Goal: Navigation & Orientation: Find specific page/section

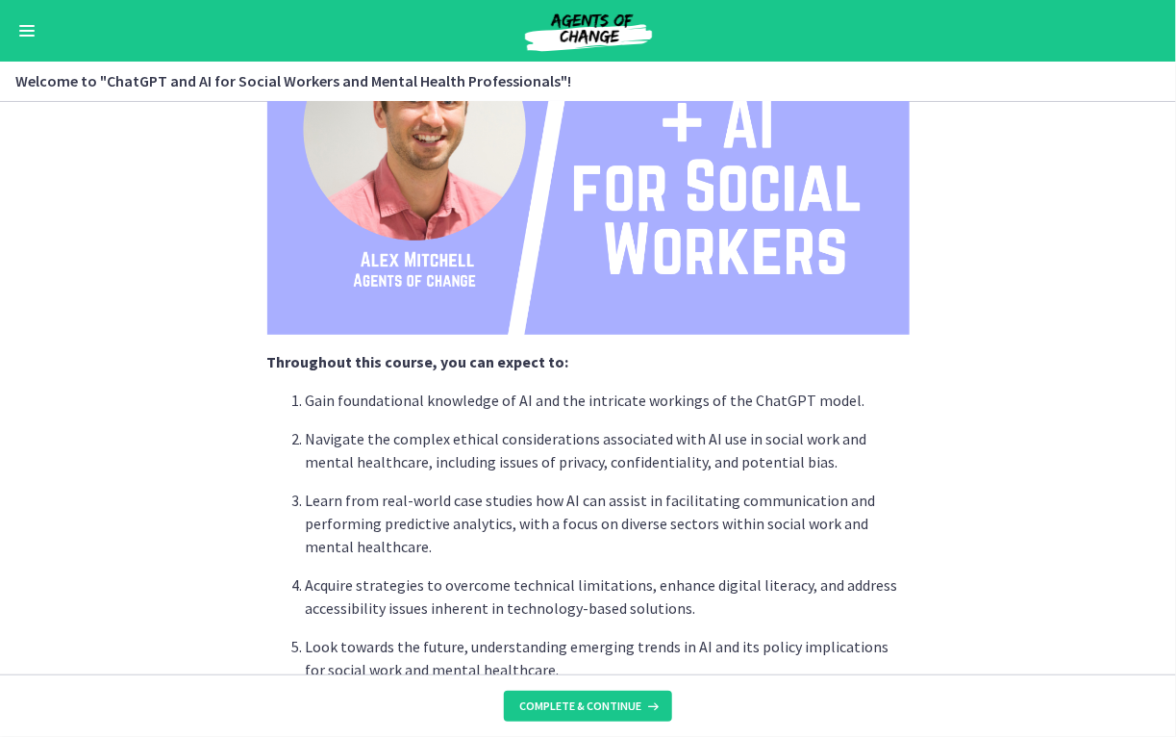
scroll to position [705, 0]
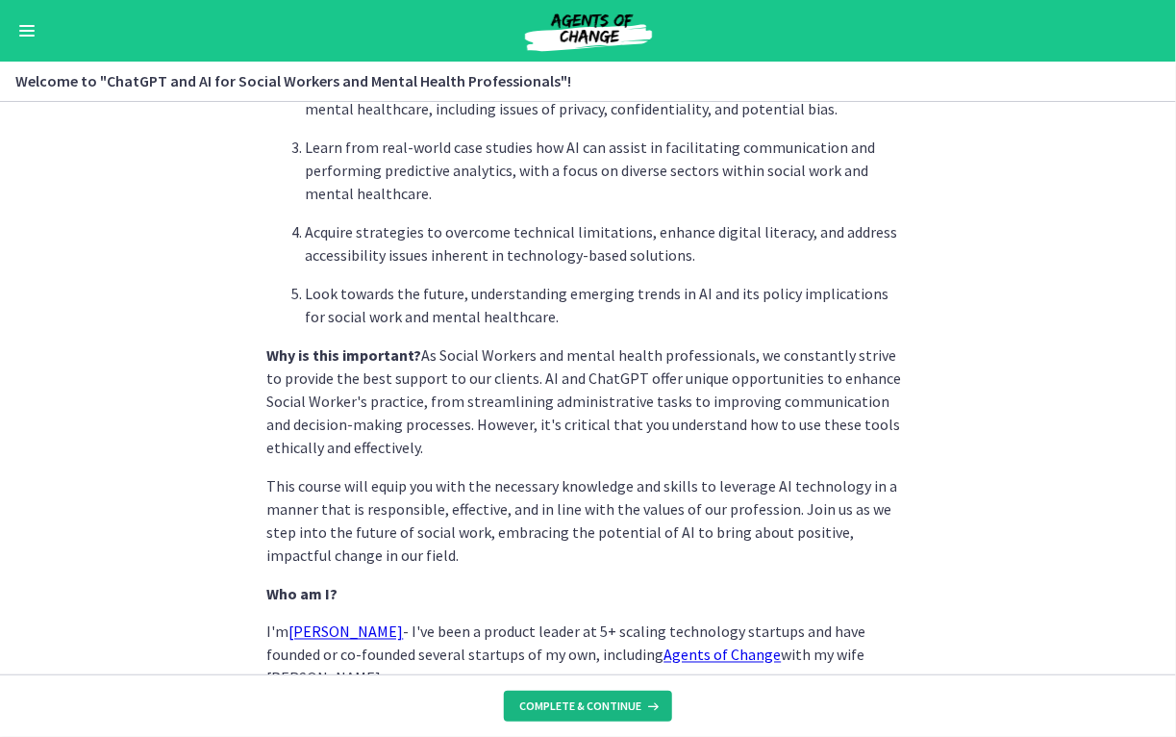
click at [577, 702] on span "Complete & continue" at bounding box center [580, 705] width 122 height 15
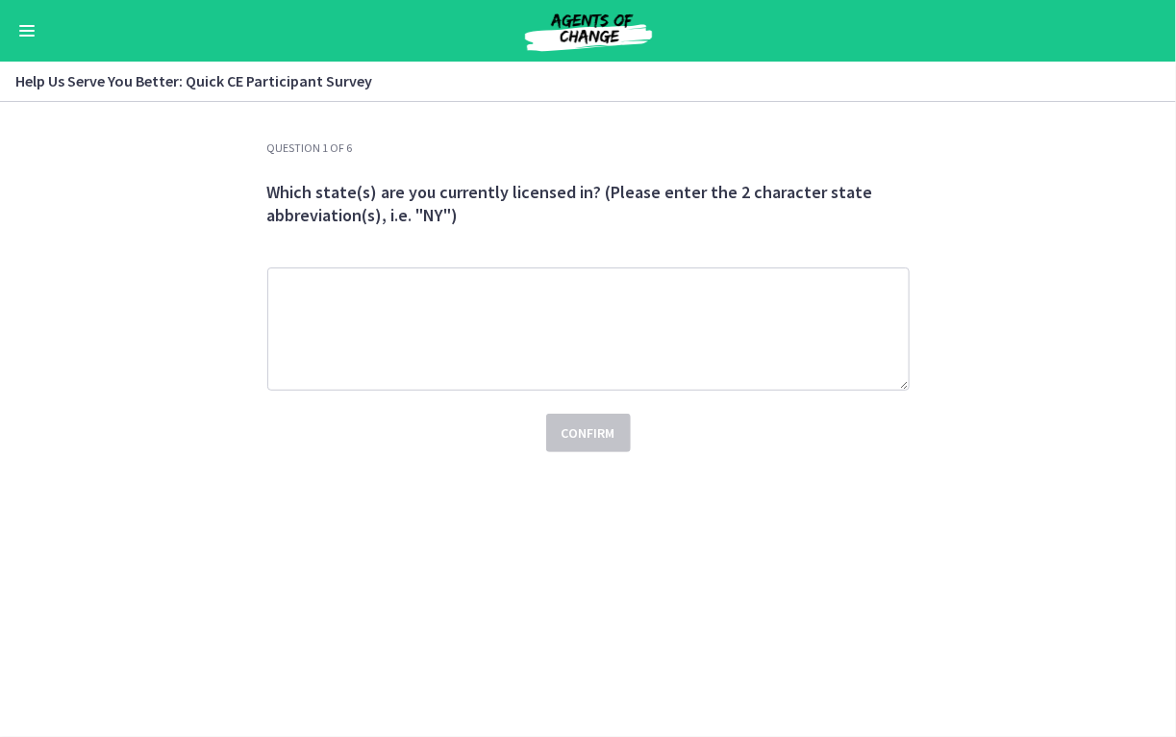
click at [23, 35] on span "Enable menu" at bounding box center [26, 36] width 15 height 2
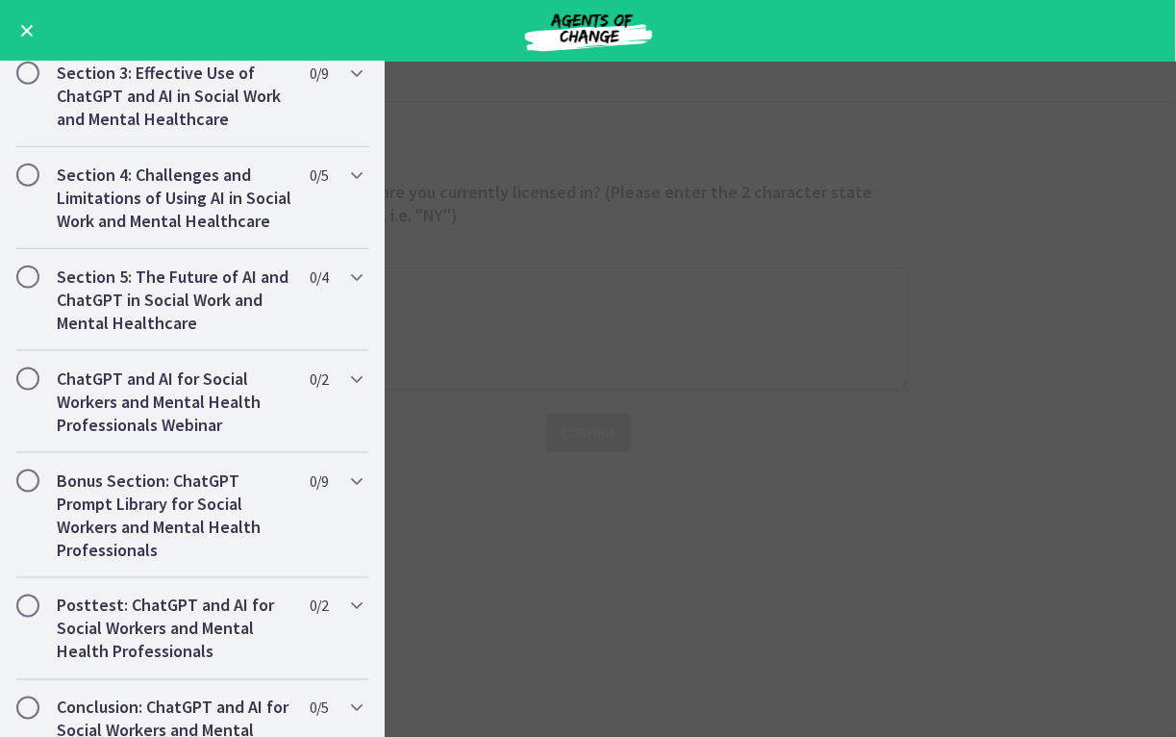
scroll to position [824, 0]
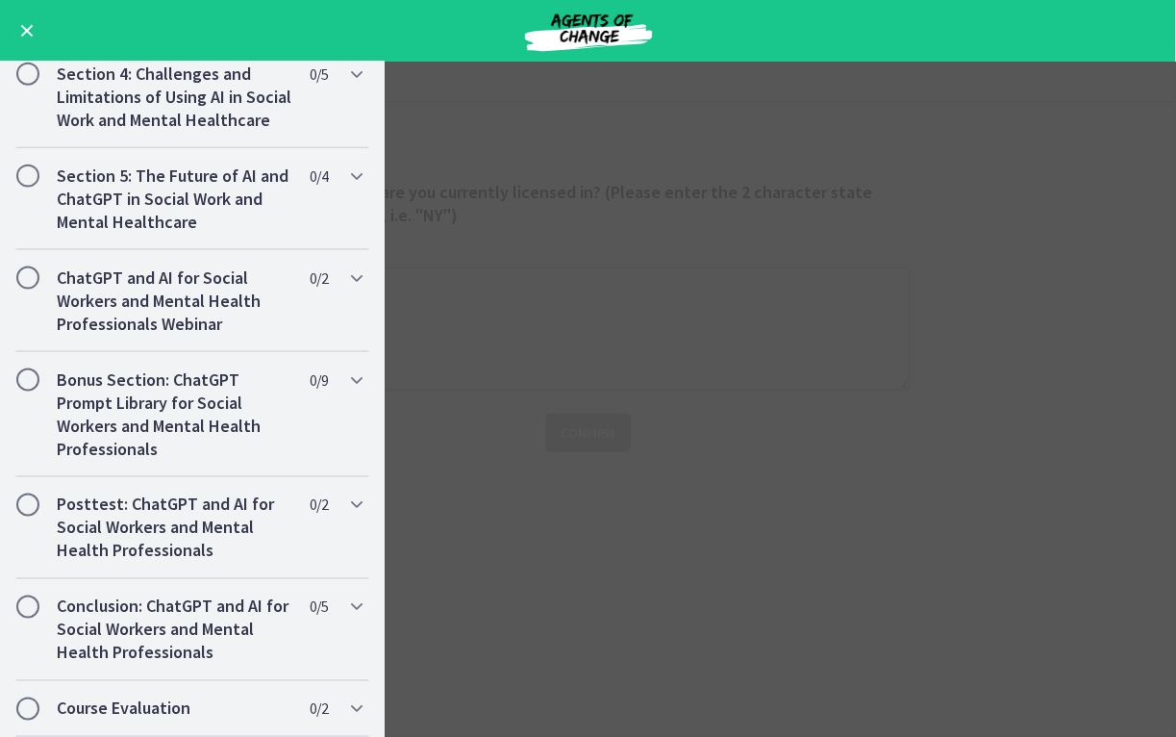
click at [573, 290] on main "Help Us Serve You Better: Quick CE Participant Survey Enable fullscreen Questio…" at bounding box center [588, 399] width 1176 height 675
click at [31, 30] on span "Enable menu" at bounding box center [26, 31] width 15 height 2
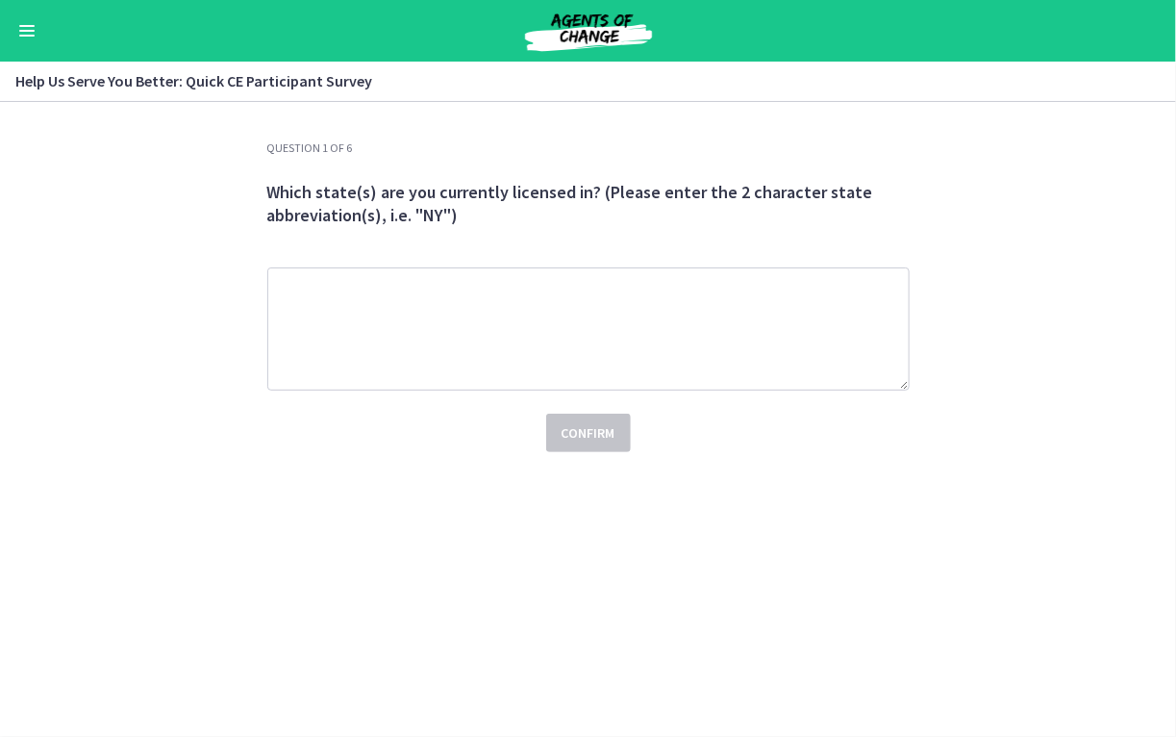
click at [38, 28] on div "Go to Dashboard" at bounding box center [588, 31] width 1176 height 62
click at [21, 27] on button "Enable menu" at bounding box center [26, 30] width 23 height 23
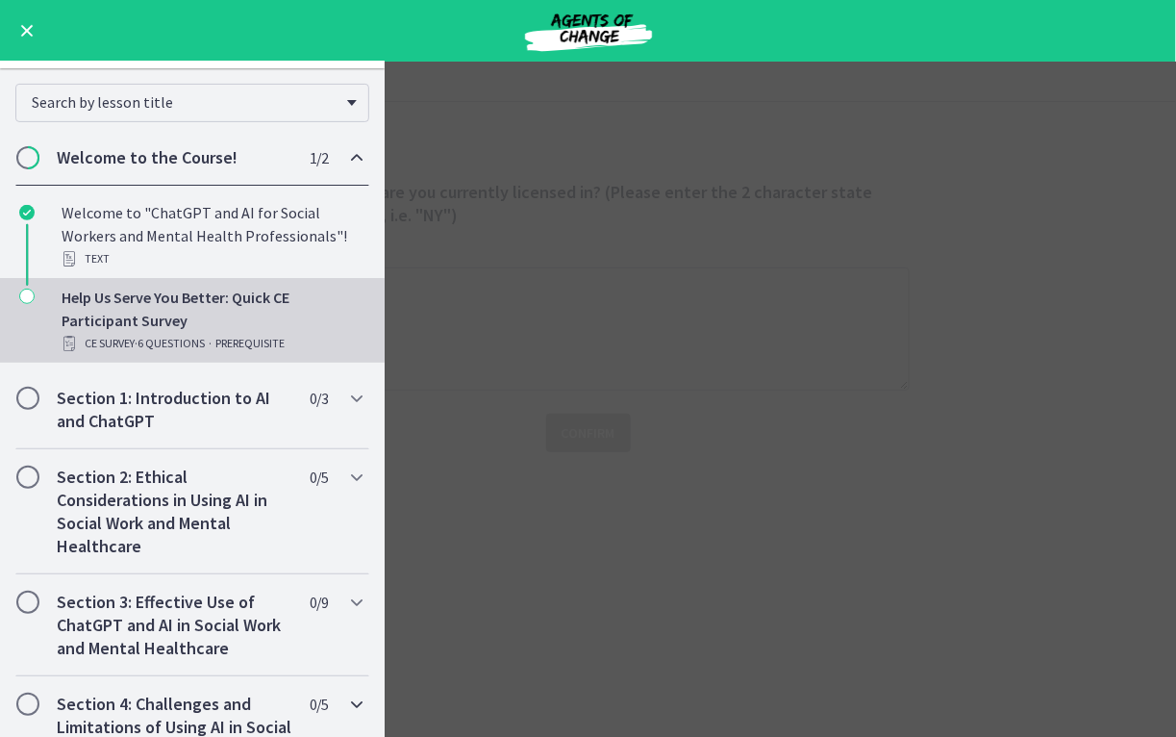
scroll to position [0, 0]
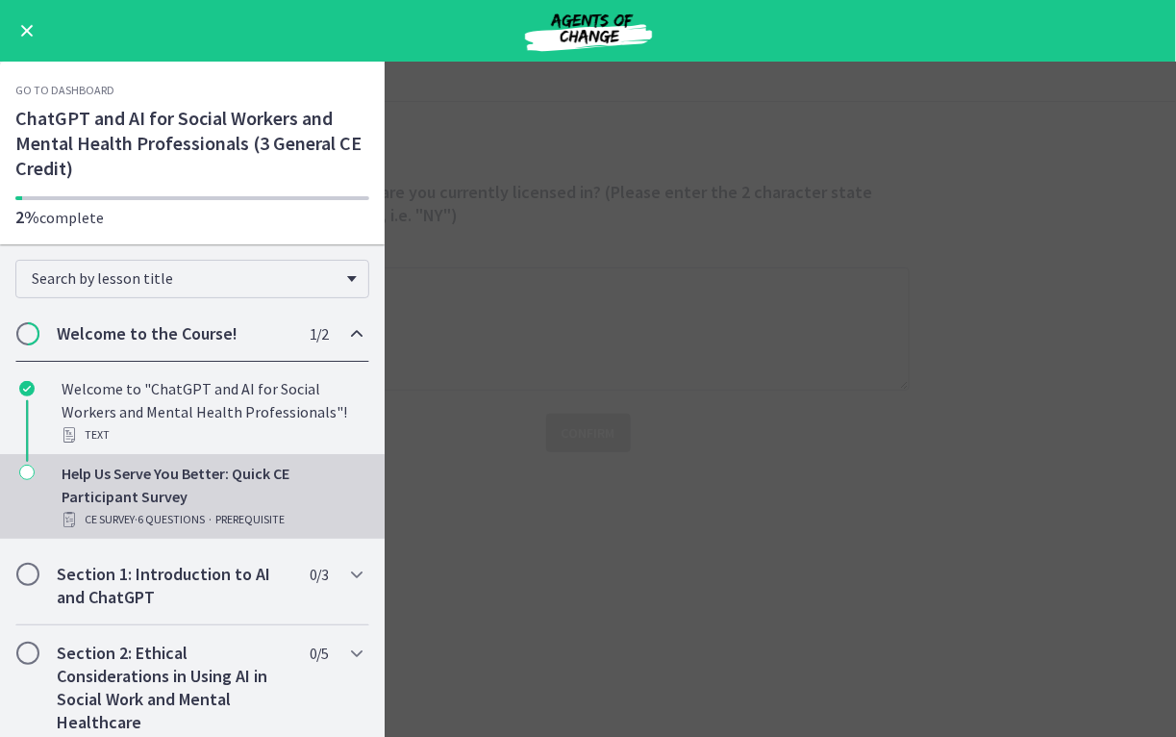
click at [47, 93] on link "Go to Dashboard" at bounding box center [64, 90] width 99 height 15
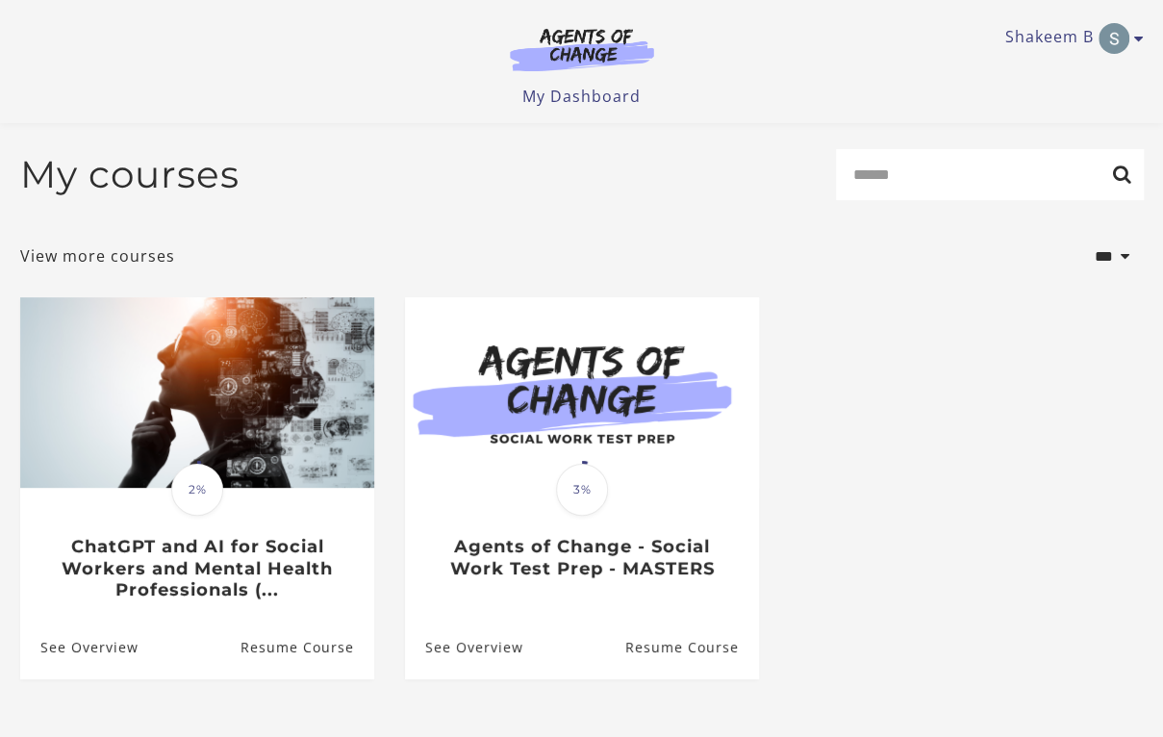
scroll to position [147, 0]
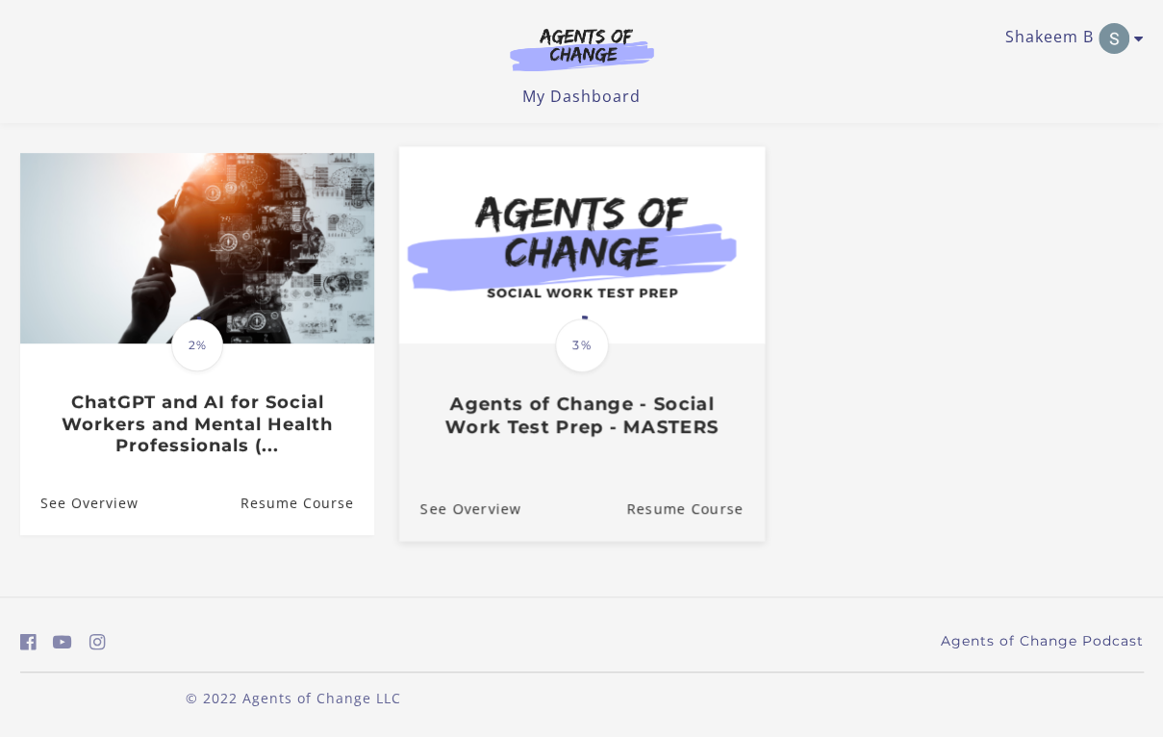
click at [663, 249] on img at bounding box center [580, 245] width 365 height 197
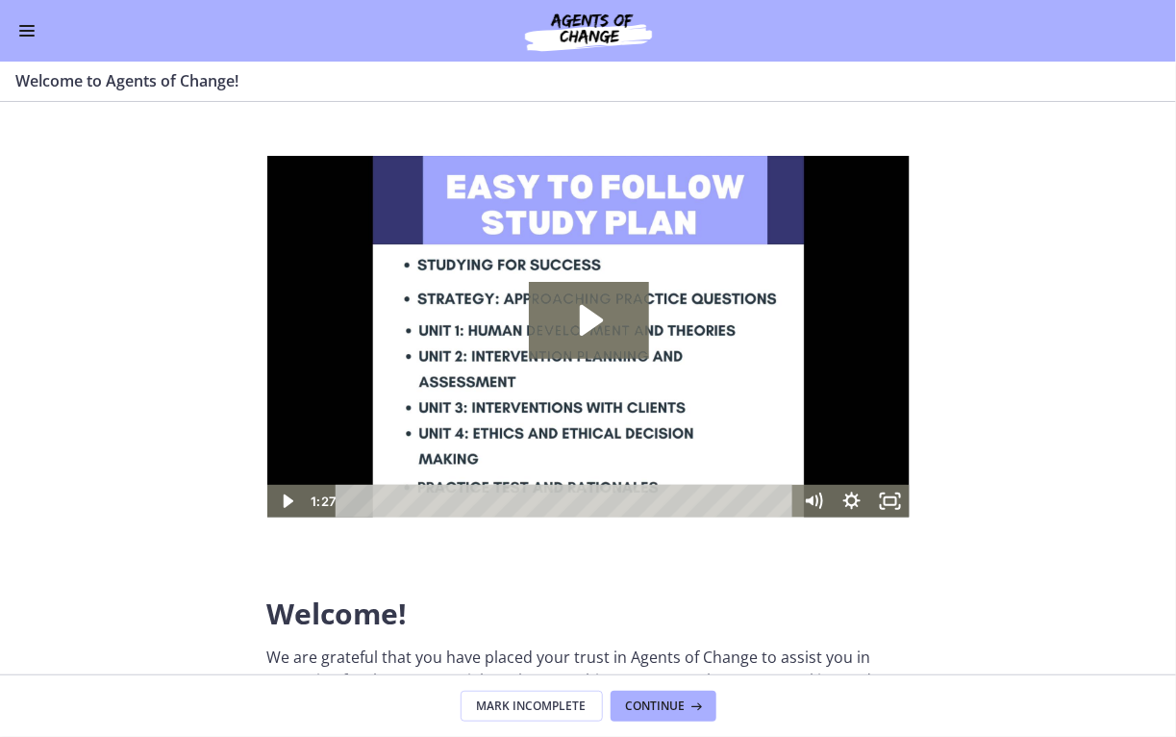
click at [33, 30] on span "Enable menu" at bounding box center [26, 31] width 15 height 2
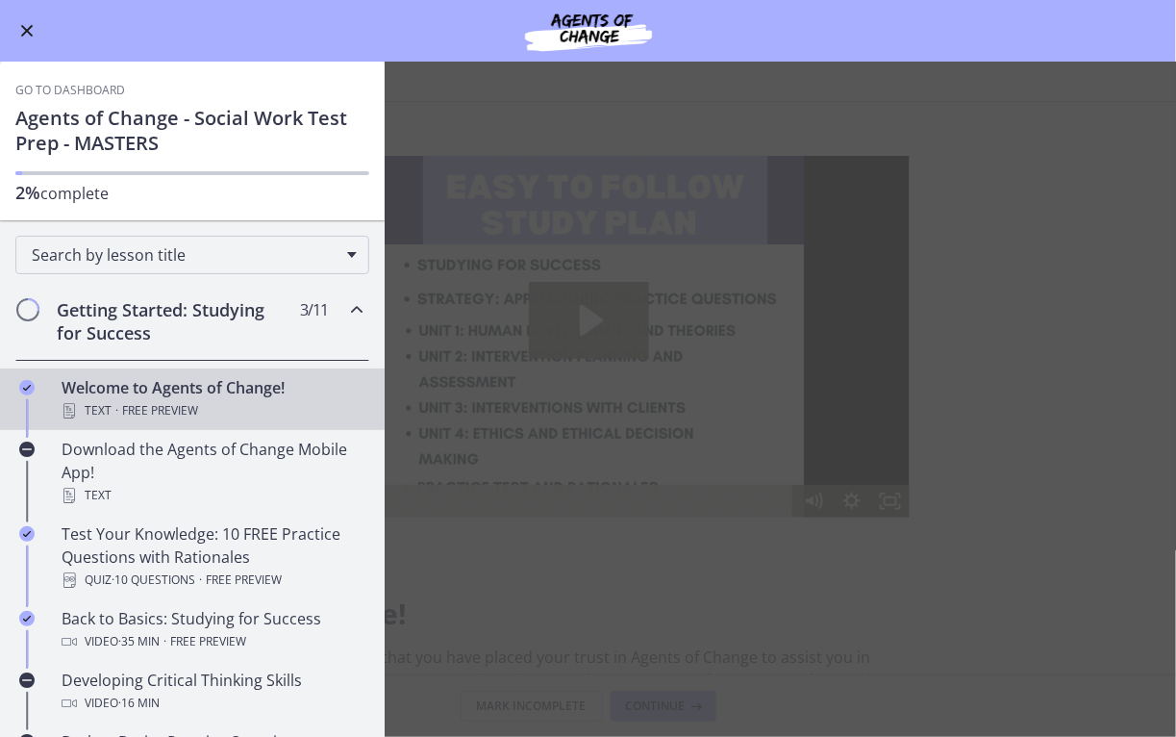
click at [48, 87] on link "Go to Dashboard" at bounding box center [70, 90] width 110 height 15
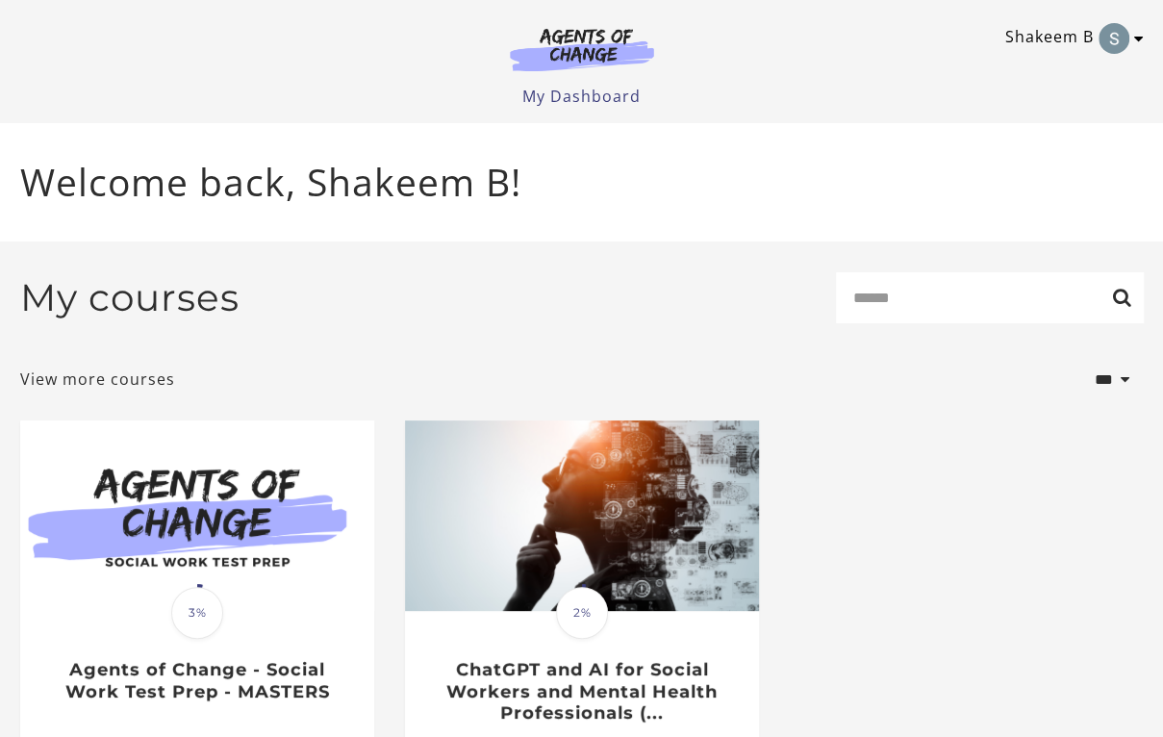
click at [1127, 35] on link "Shakeem B" at bounding box center [1069, 38] width 129 height 31
click at [571, 43] on img at bounding box center [582, 49] width 185 height 44
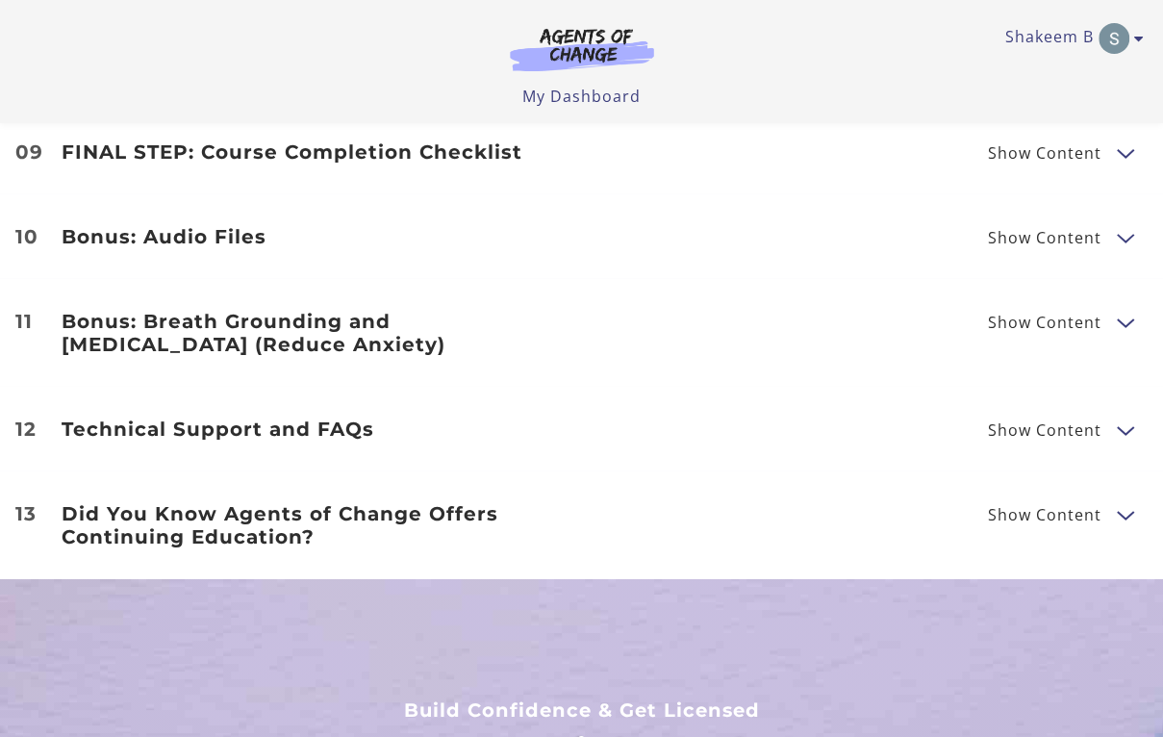
scroll to position [3174, 0]
click at [1070, 309] on li "11 Bonus: Breath Grounding and [MEDICAL_DATA] (Reduce Anxiety) Show Content Bre…" at bounding box center [581, 334] width 1163 height 108
click at [1077, 329] on span "Show Content" at bounding box center [1044, 322] width 113 height 15
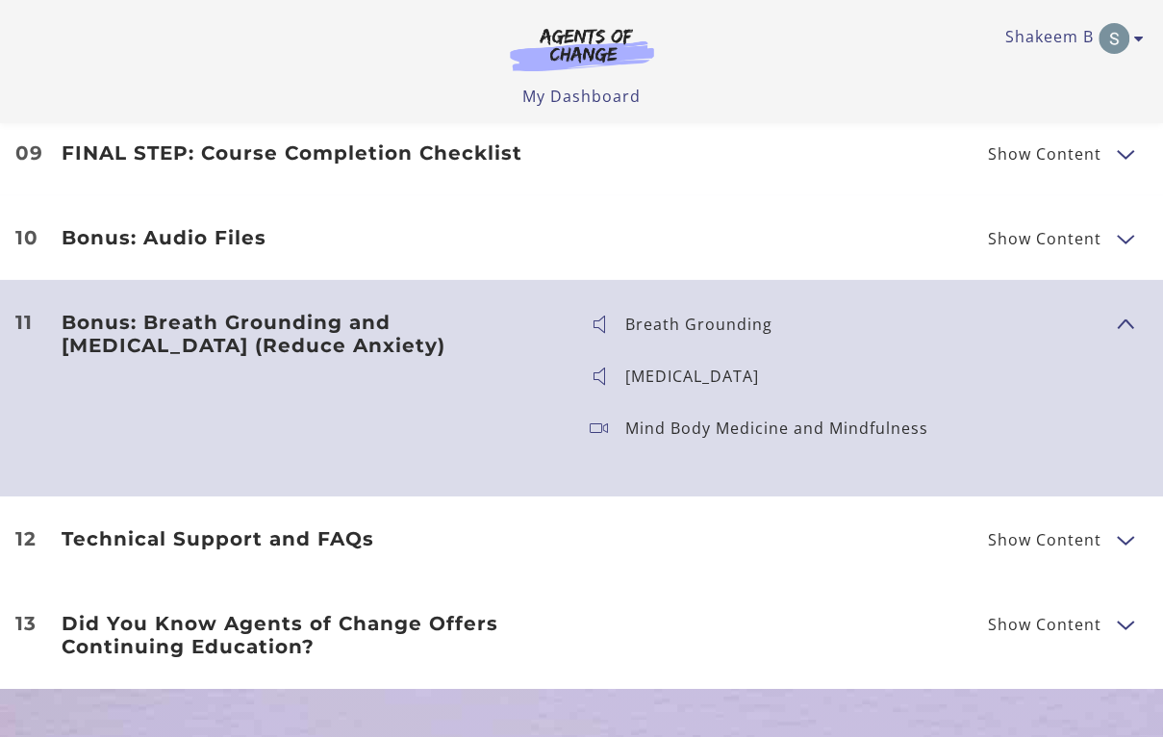
click at [1090, 245] on span "Show Content" at bounding box center [1044, 238] width 113 height 15
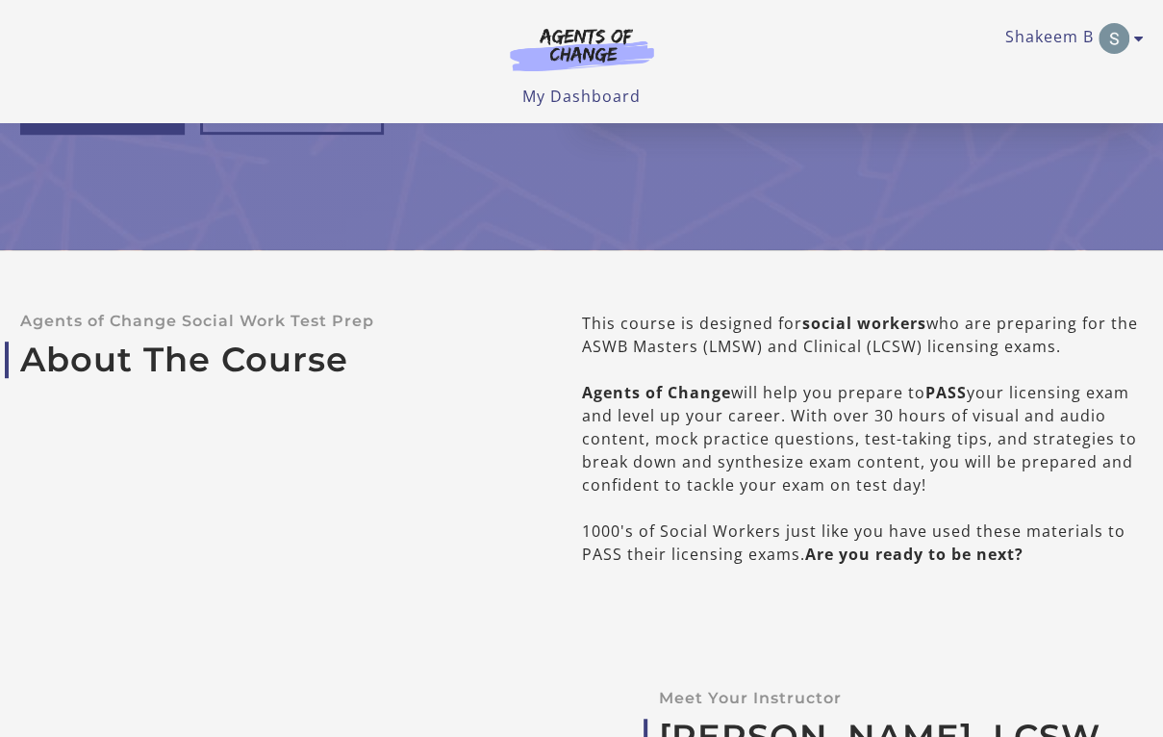
scroll to position [0, 0]
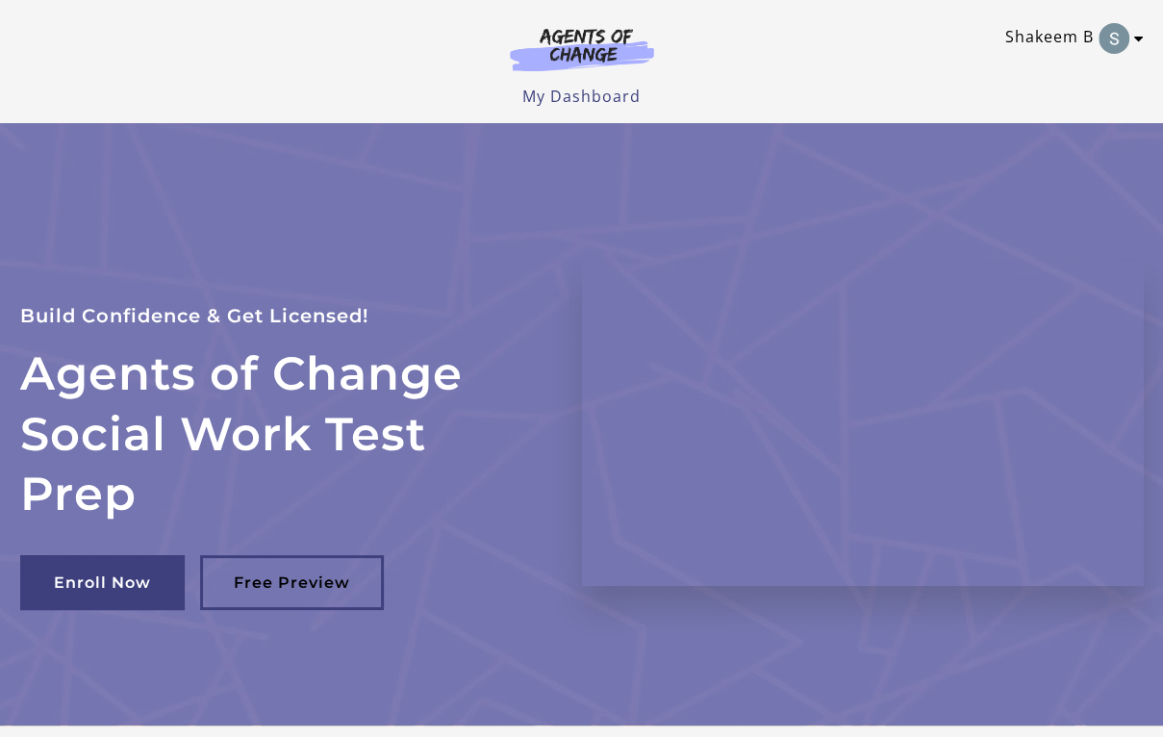
click at [1141, 38] on icon "Toggle menu" at bounding box center [1139, 38] width 10 height 15
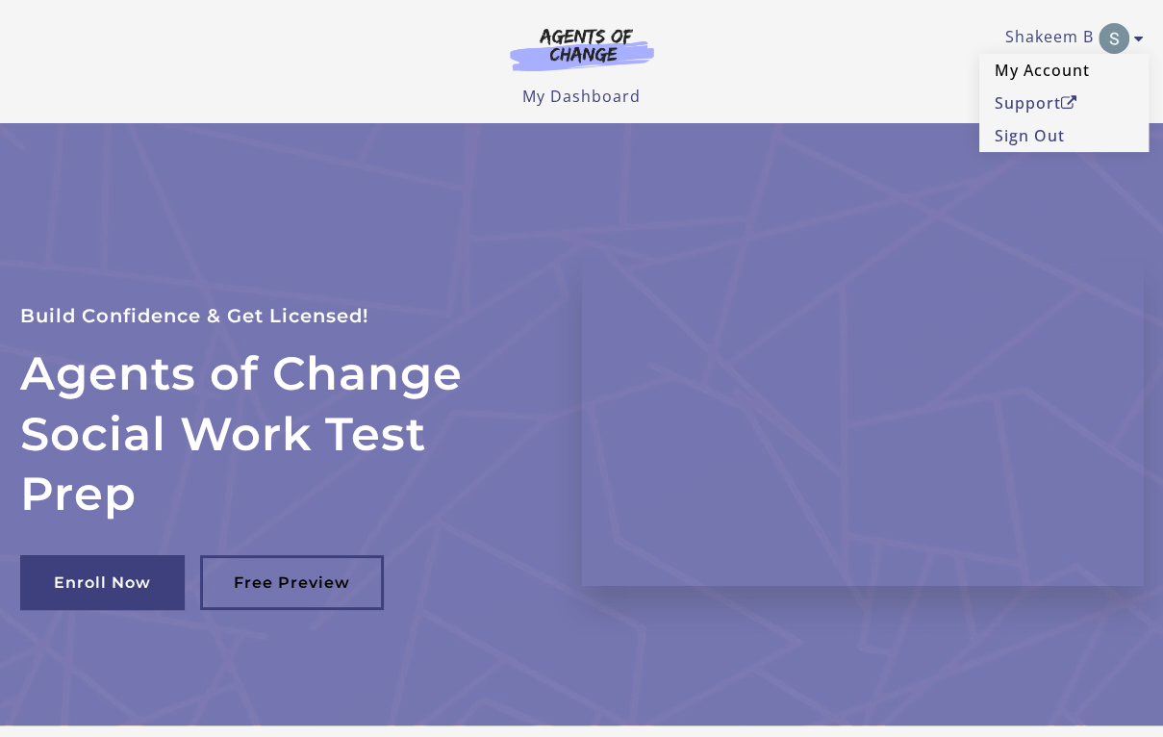
click at [1013, 75] on link "My Account" at bounding box center [1063, 70] width 169 height 33
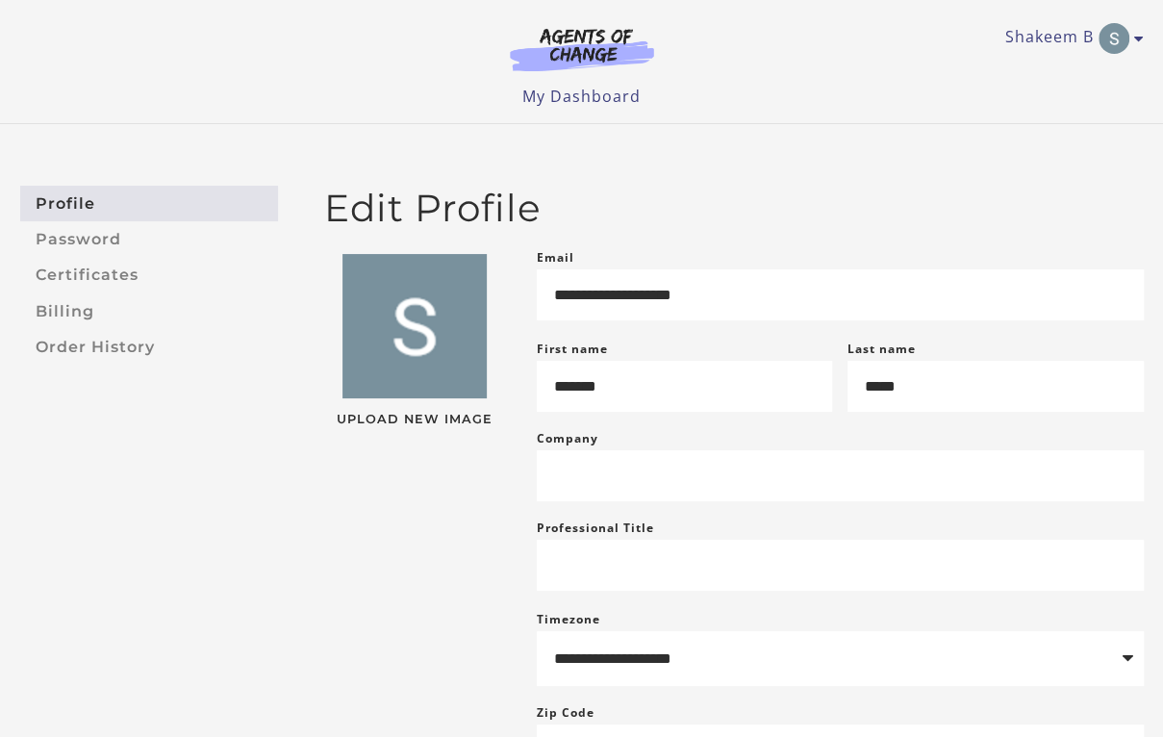
click at [70, 193] on link "Profile" at bounding box center [149, 204] width 258 height 36
click at [1037, 38] on link "Shakeem B" at bounding box center [1069, 38] width 129 height 31
click at [1036, 64] on link "My Account" at bounding box center [1063, 70] width 169 height 33
click at [1114, 45] on img "Toggle menu" at bounding box center [1113, 38] width 31 height 31
click at [1043, 63] on link "My Account" at bounding box center [1063, 70] width 169 height 33
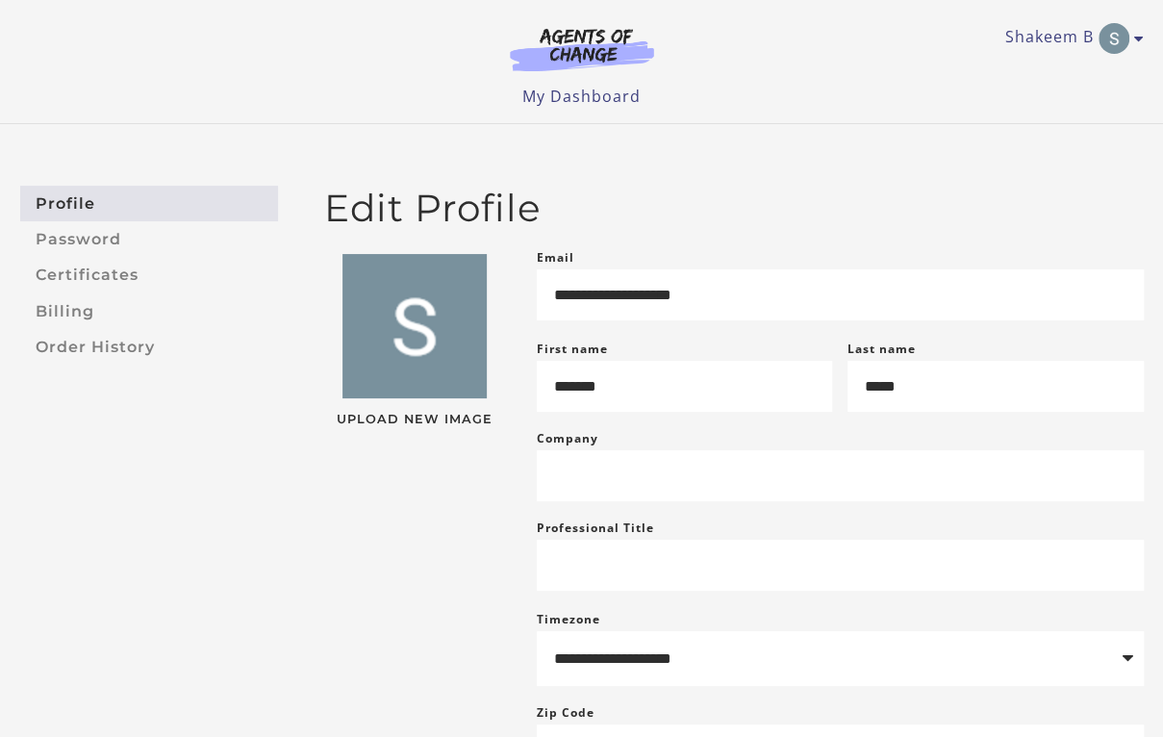
click at [568, 36] on img at bounding box center [582, 49] width 185 height 44
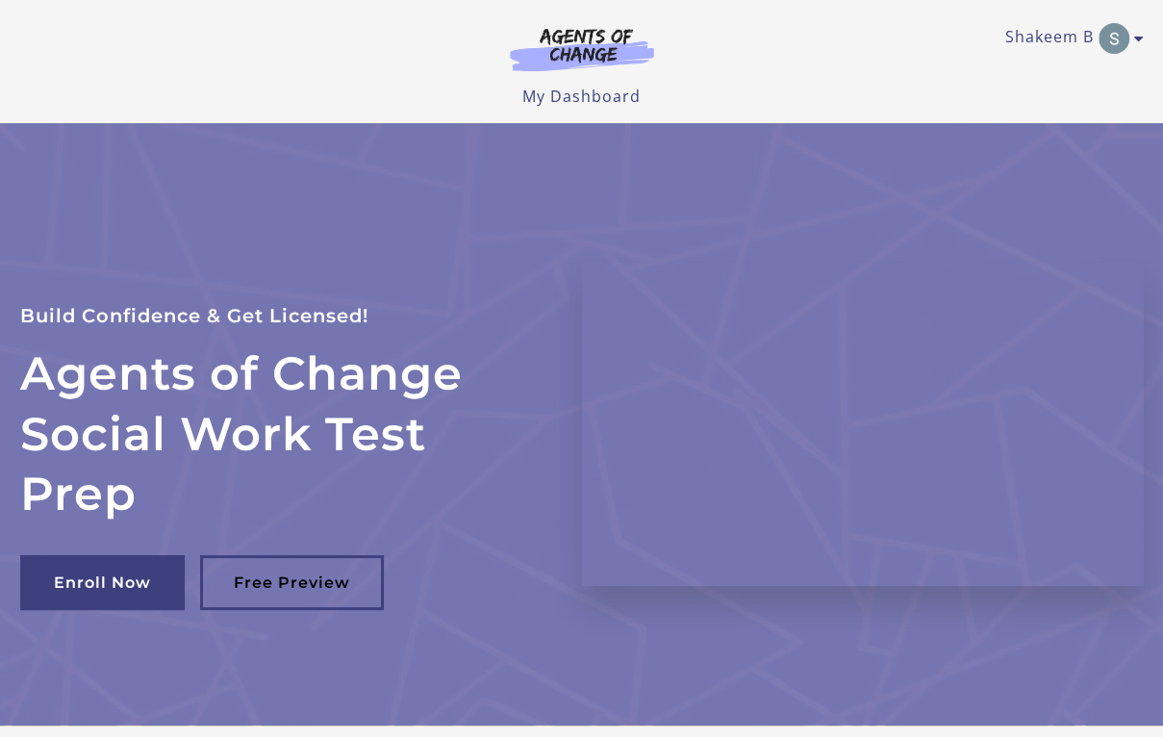
click at [628, 35] on img at bounding box center [582, 49] width 185 height 44
click at [571, 91] on link "My Dashboard" at bounding box center [581, 96] width 118 height 21
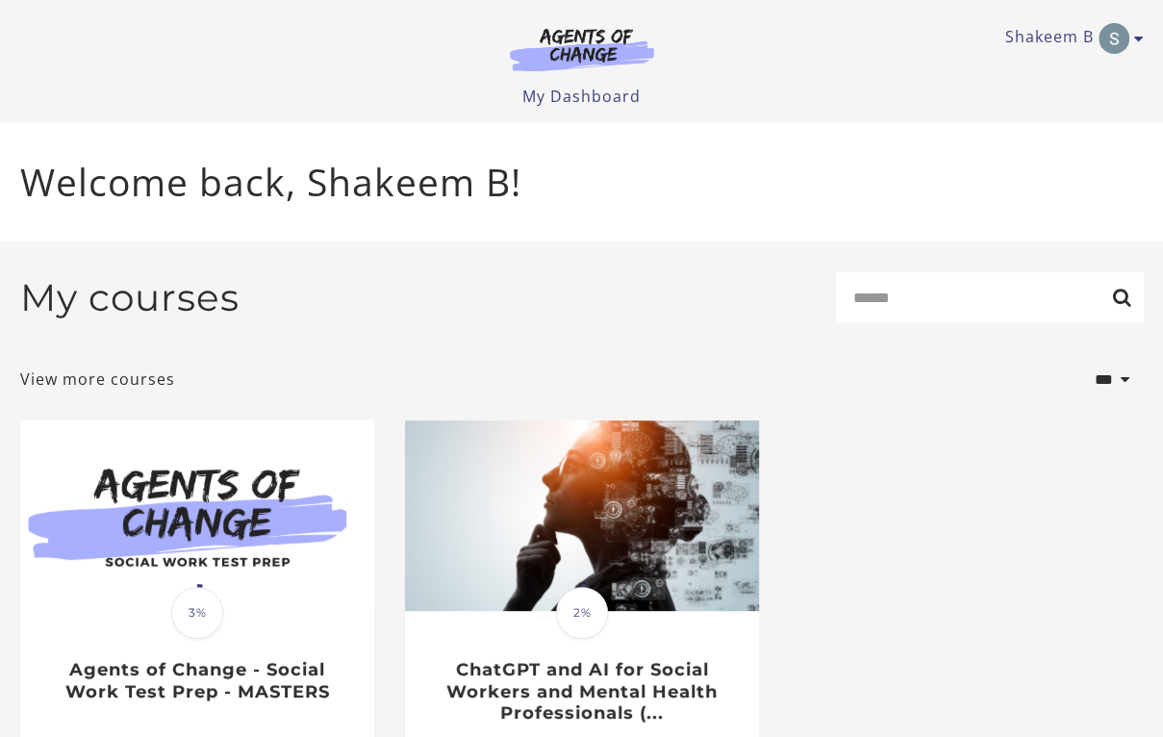
click at [164, 304] on h2 "My courses" at bounding box center [129, 297] width 219 height 45
click at [74, 391] on link "View more courses" at bounding box center [97, 378] width 155 height 23
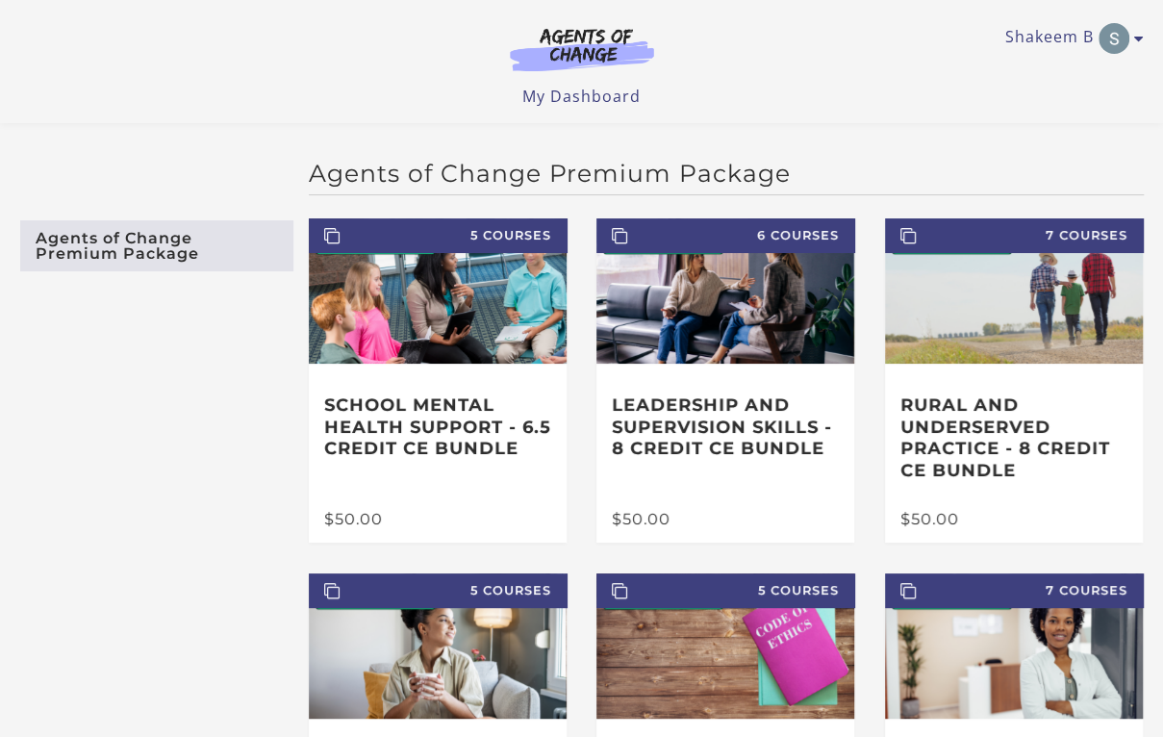
scroll to position [352, 0]
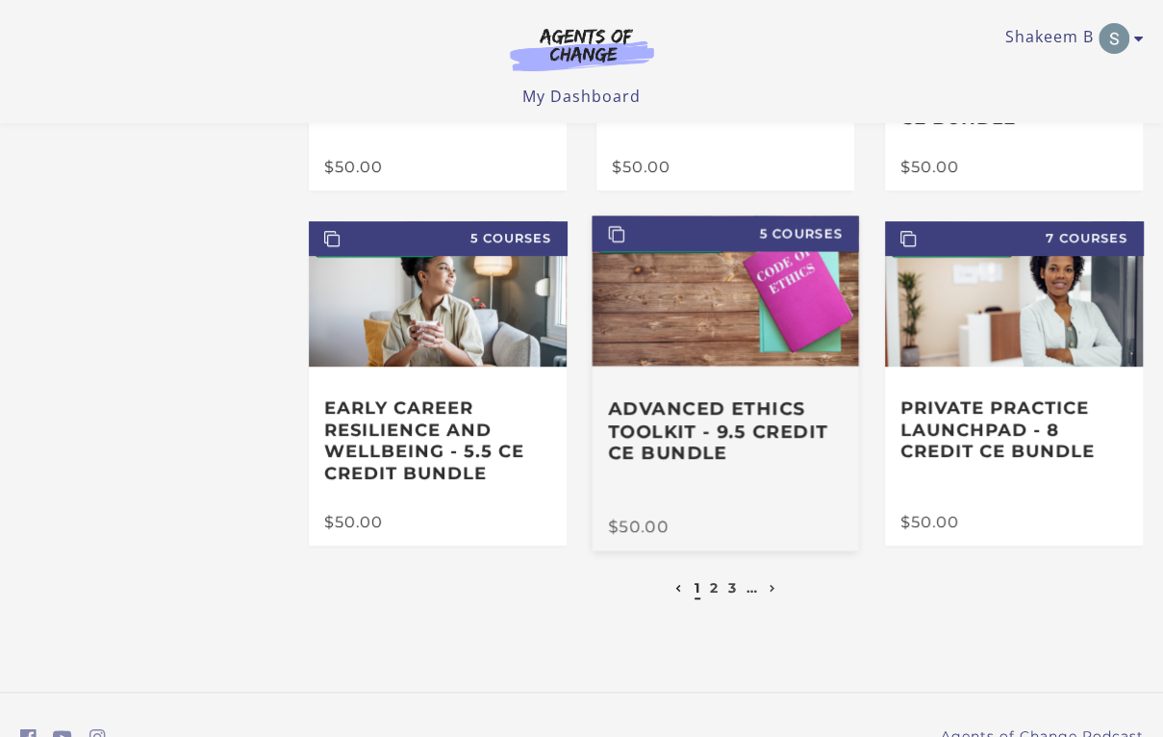
click at [653, 356] on img at bounding box center [725, 290] width 266 height 150
